Goal: Entertainment & Leisure: Consume media (video, audio)

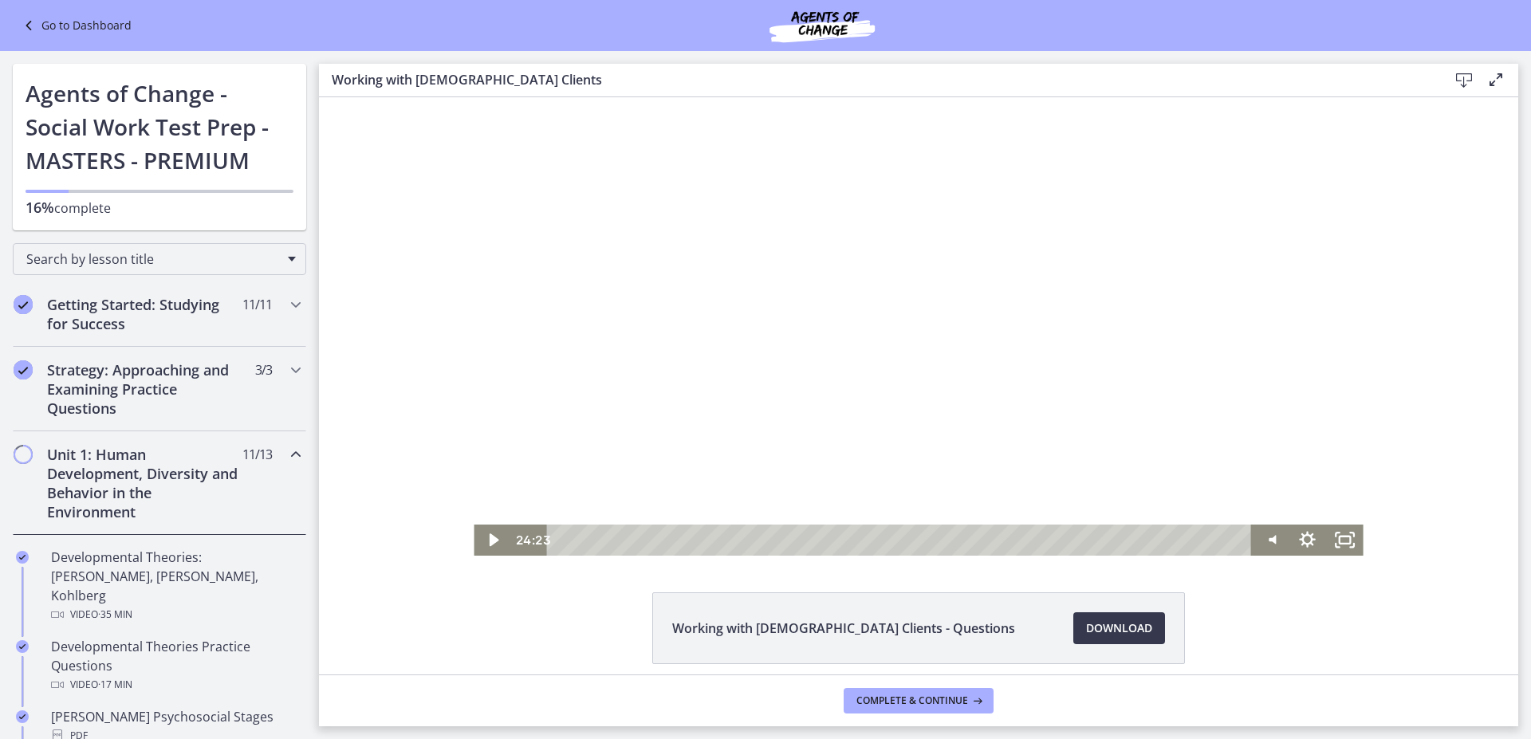
scroll to position [66, 0]
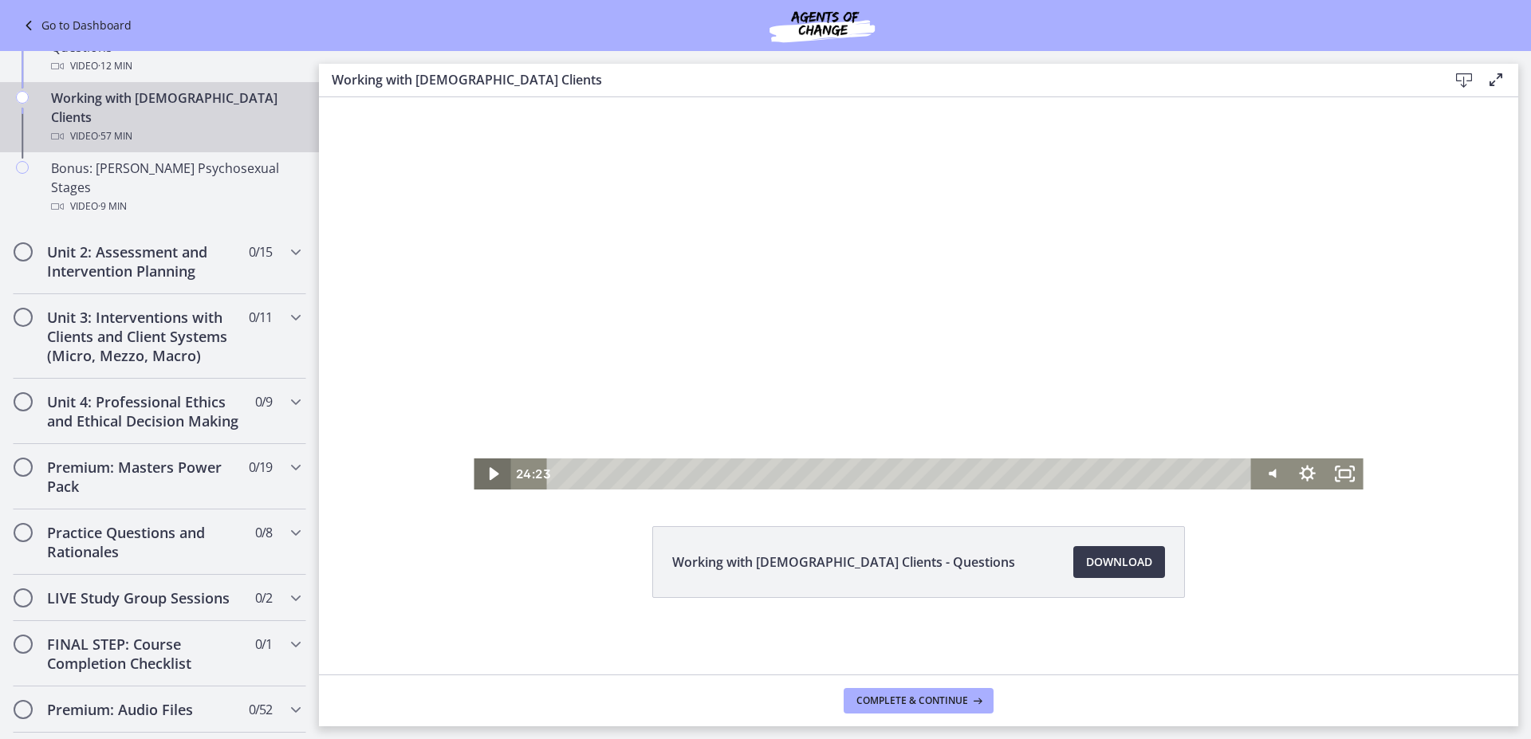
click at [490, 477] on icon "Play Video" at bounding box center [493, 473] width 37 height 31
click at [560, 480] on div "0:00" at bounding box center [901, 473] width 682 height 31
click at [1338, 471] on icon "Fullscreen" at bounding box center [1344, 473] width 45 height 37
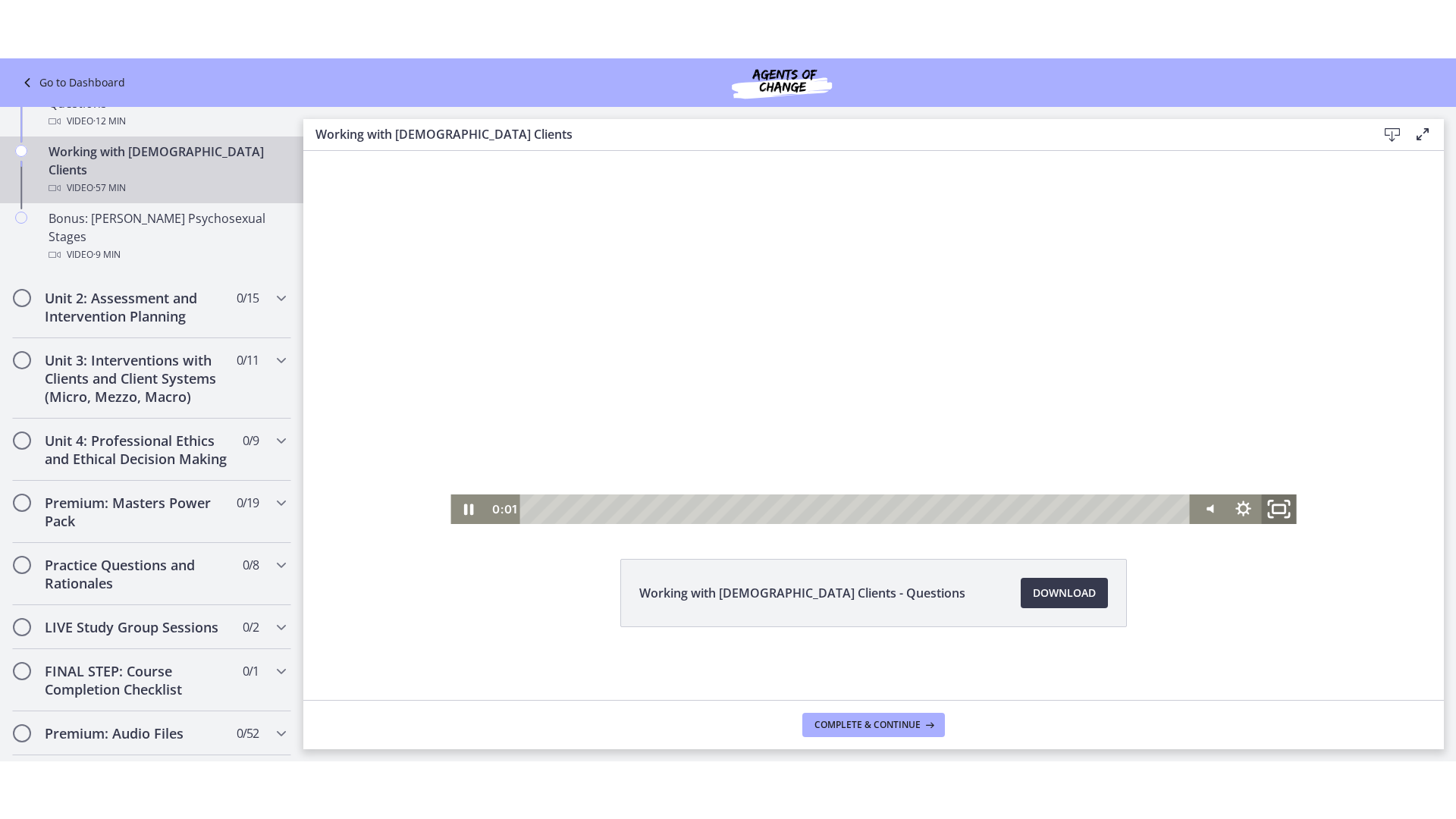
scroll to position [0, 0]
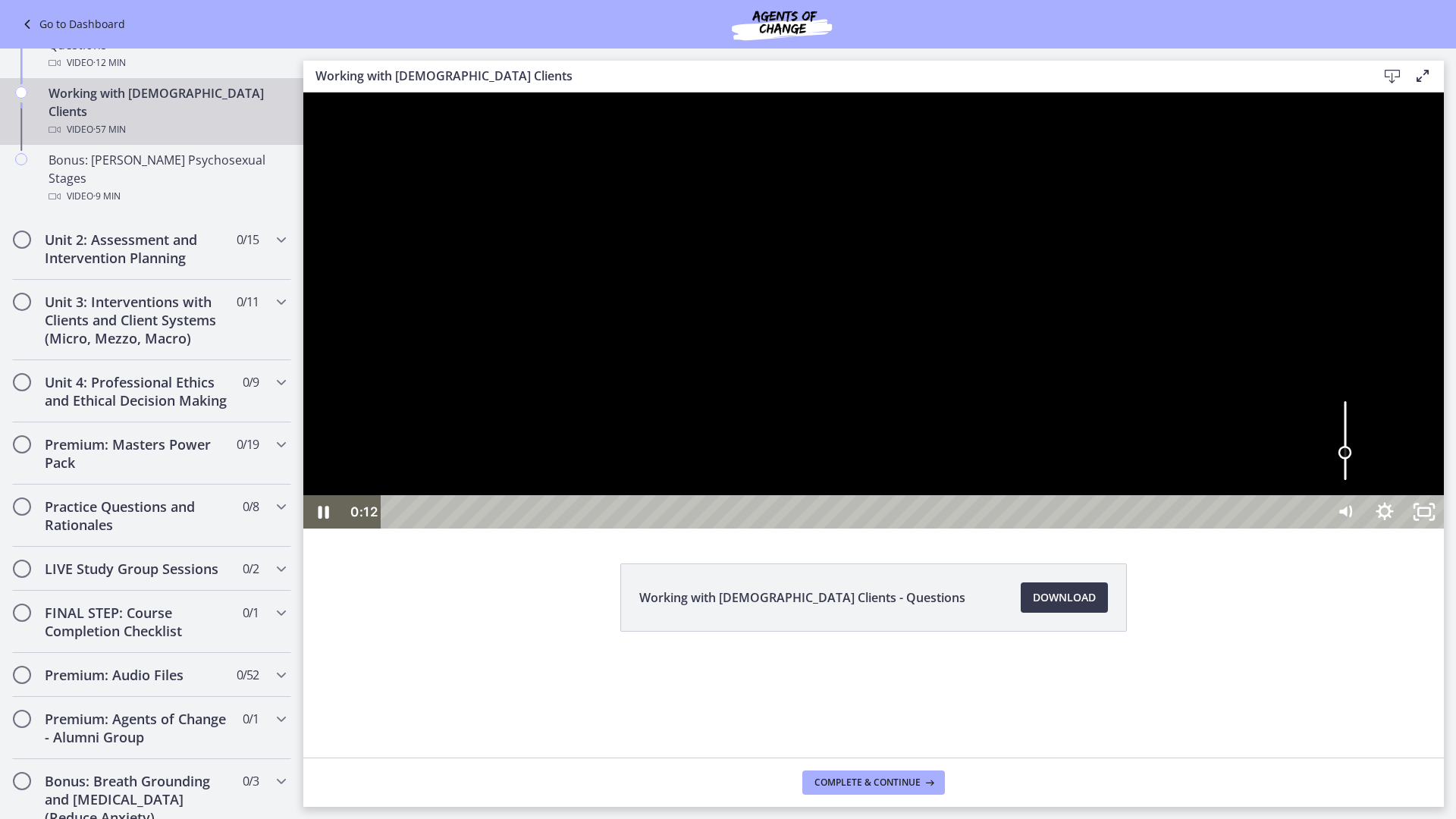
drag, startPoint x: 1657, startPoint y: 848, endPoint x: 1659, endPoint y: 836, distance: 12.2
click at [1352, 459] on div "Volume" at bounding box center [1345, 453] width 13 height 13
click at [864, 529] on div at bounding box center [873, 310] width 1140 height 436
click at [330, 529] on icon "Play Video" at bounding box center [324, 512] width 39 height 33
click at [1028, 414] on div at bounding box center [873, 310] width 1140 height 436
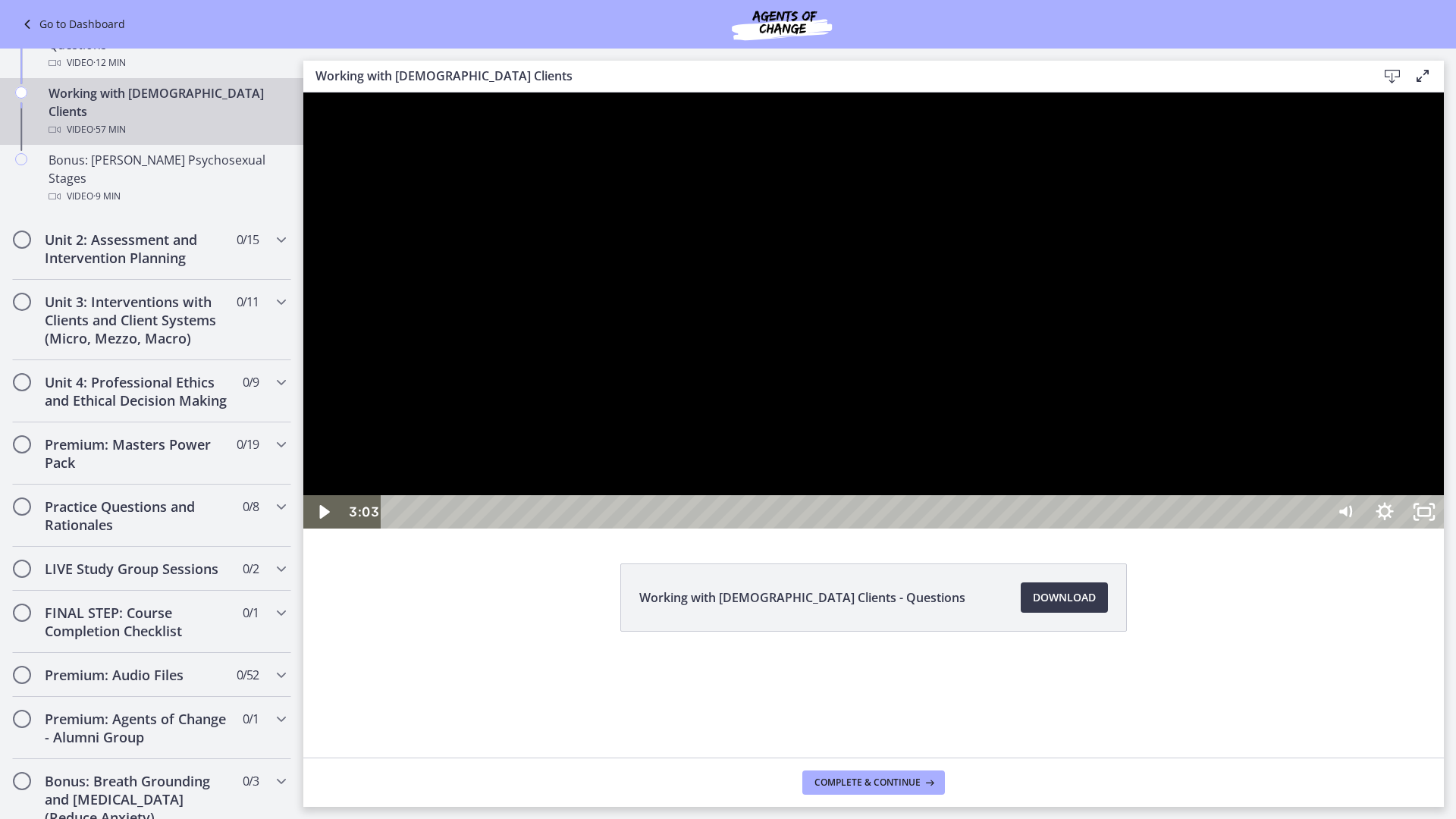
click at [828, 529] on div at bounding box center [873, 310] width 1140 height 436
click at [917, 529] on div at bounding box center [873, 310] width 1140 height 436
click at [1042, 477] on div at bounding box center [873, 310] width 1140 height 436
click at [1036, 479] on div at bounding box center [873, 310] width 1140 height 436
click at [969, 490] on div at bounding box center [873, 310] width 1140 height 436
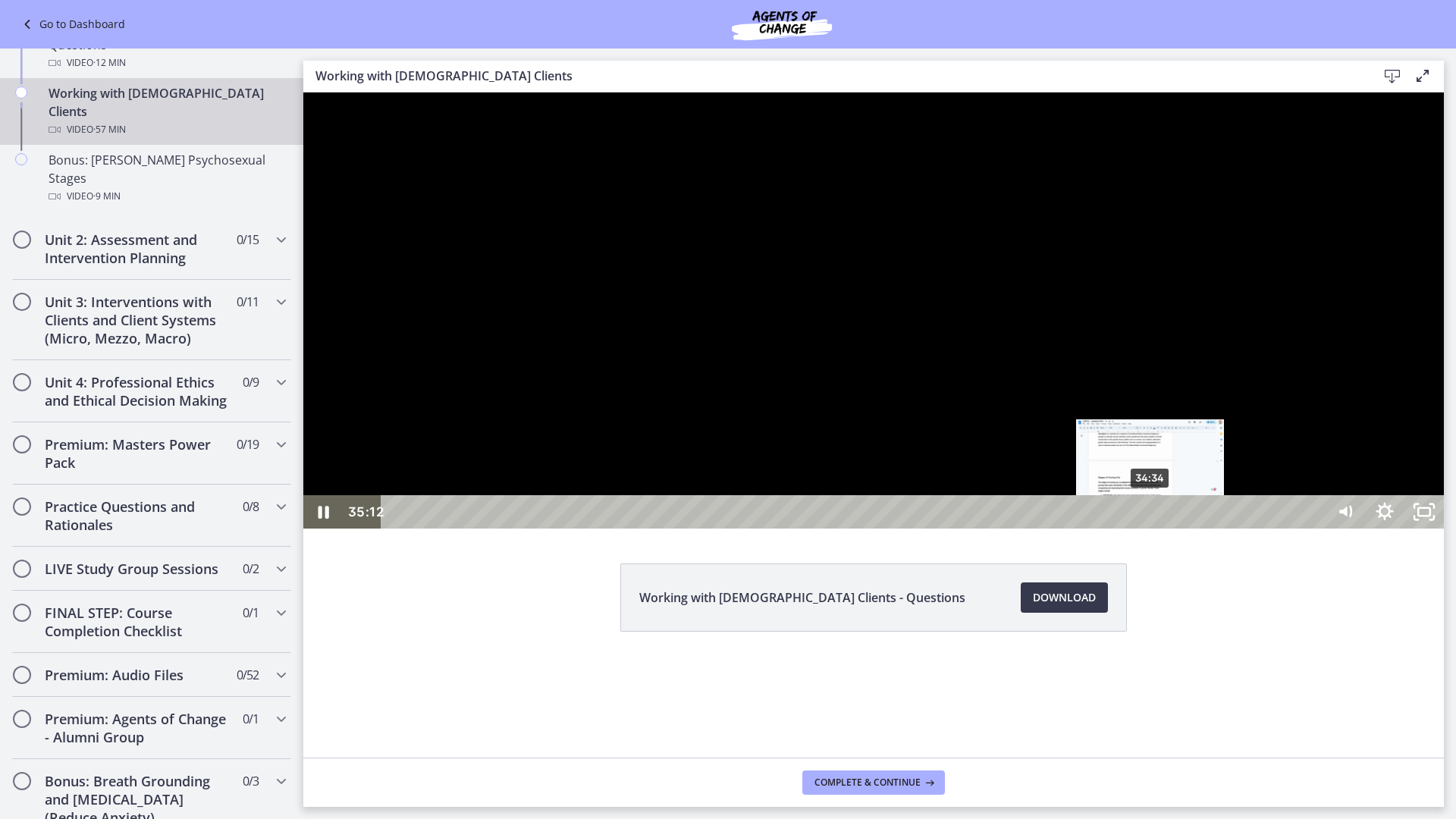
click at [1151, 529] on div "34:34" at bounding box center [855, 512] width 920 height 33
click at [1141, 529] on div "34:07" at bounding box center [855, 512] width 920 height 33
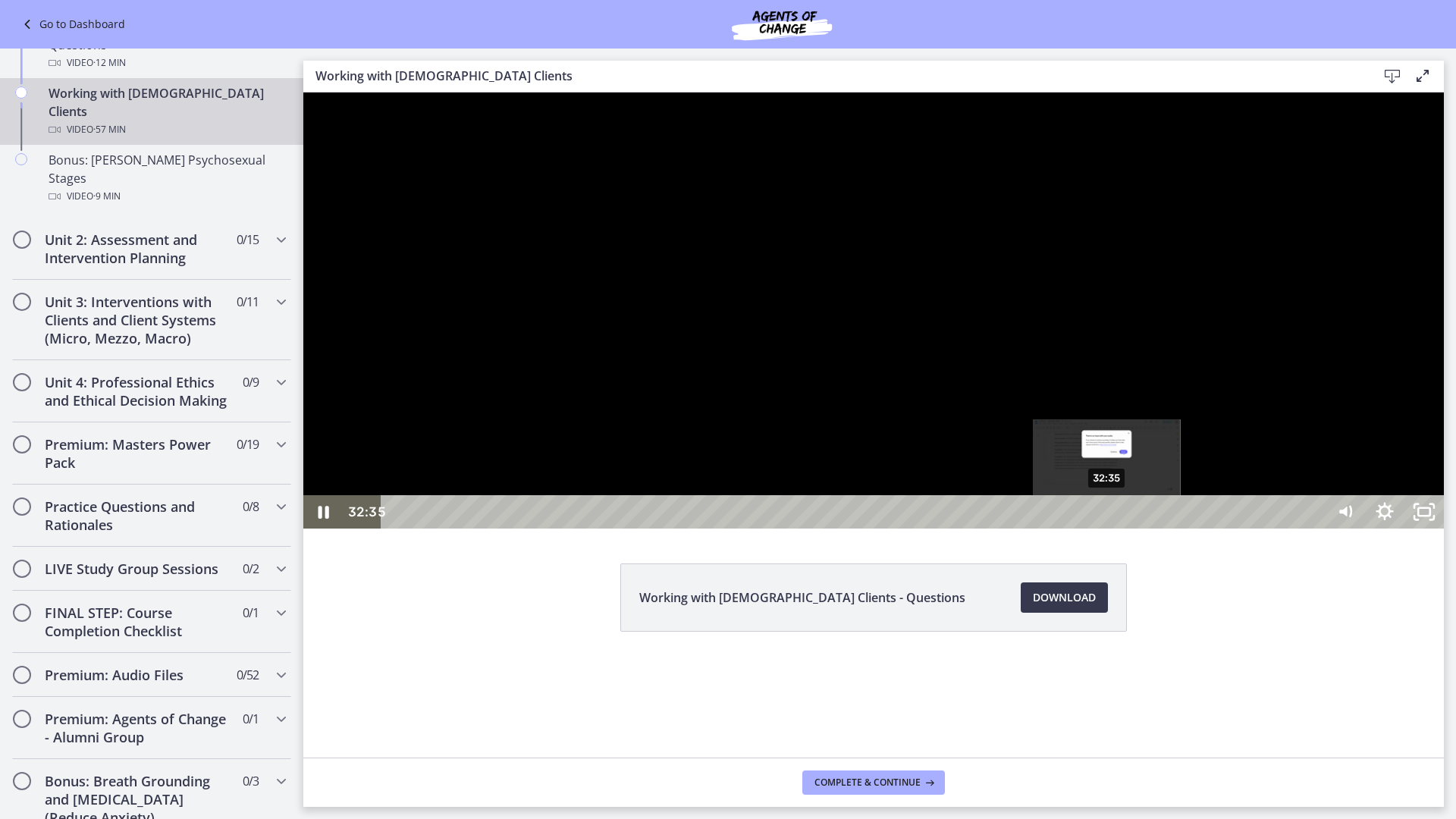
click at [1108, 529] on div "32:35" at bounding box center [855, 512] width 920 height 33
click at [1128, 529] on div "33:31" at bounding box center [855, 512] width 920 height 33
click at [709, 529] on div at bounding box center [873, 310] width 1140 height 436
